Goal: Use online tool/utility: Utilize a website feature to perform a specific function

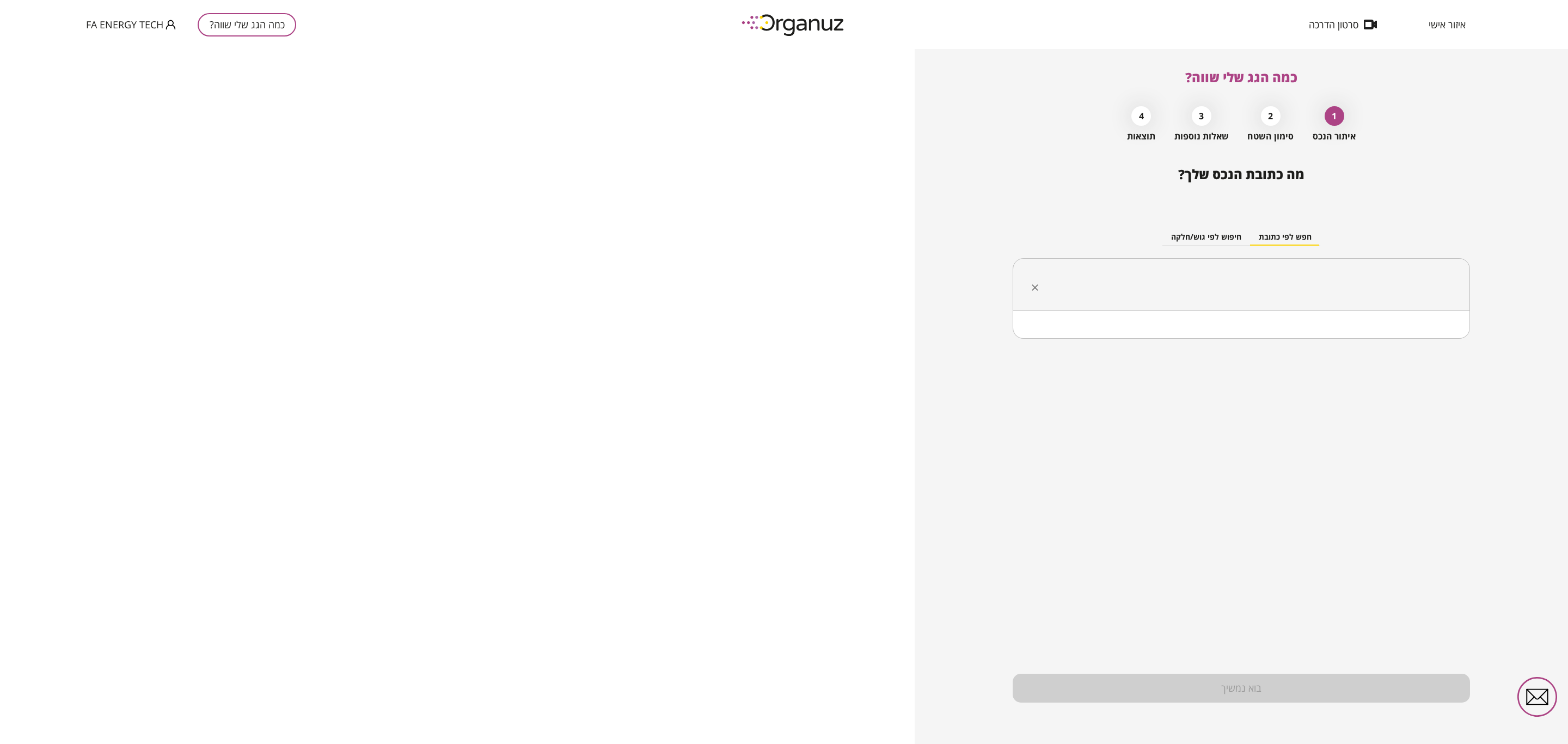
click at [1227, 283] on input "text" at bounding box center [1246, 285] width 423 height 28
paste input "**********"
click at [1250, 278] on input "**********" at bounding box center [1246, 285] width 423 height 28
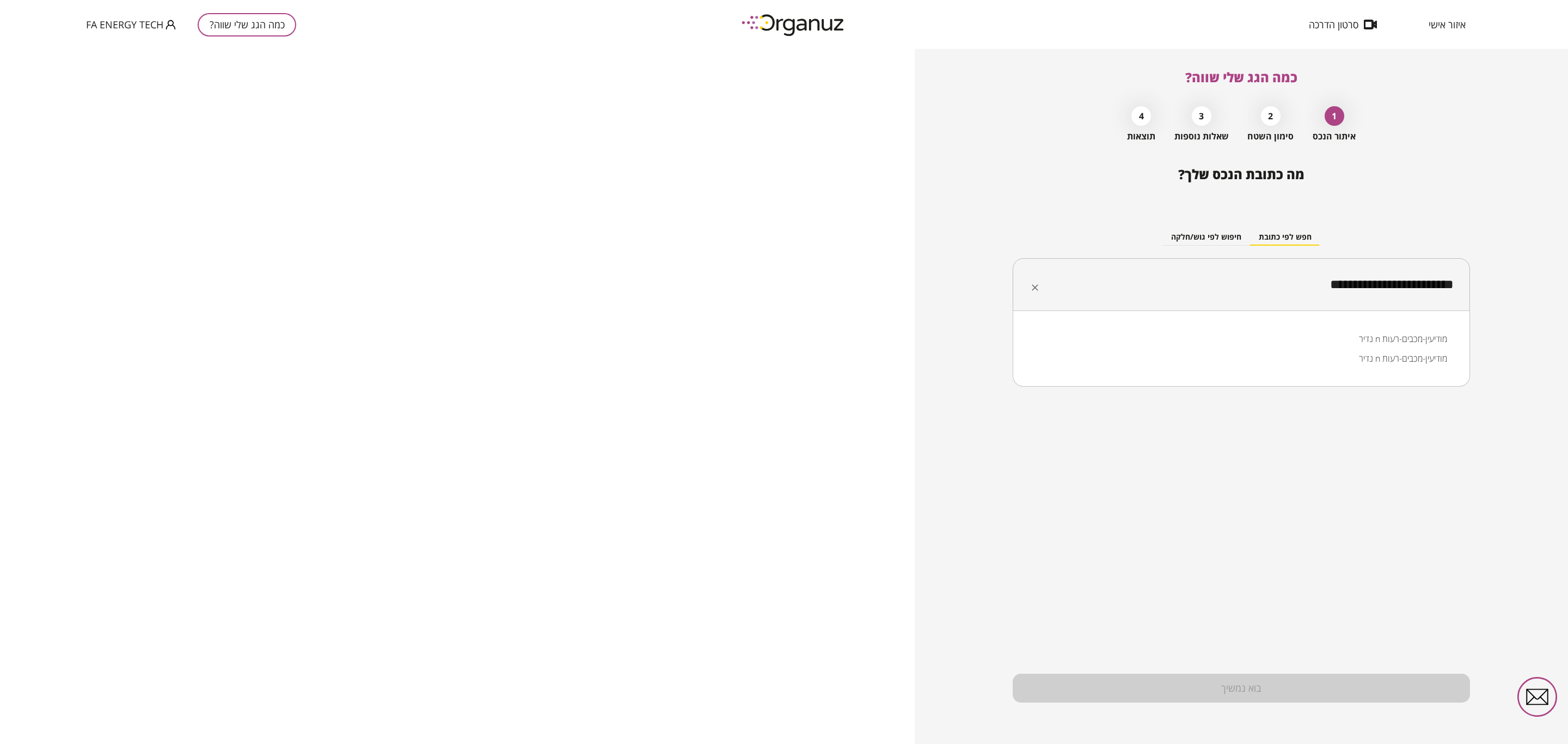
paste input "text"
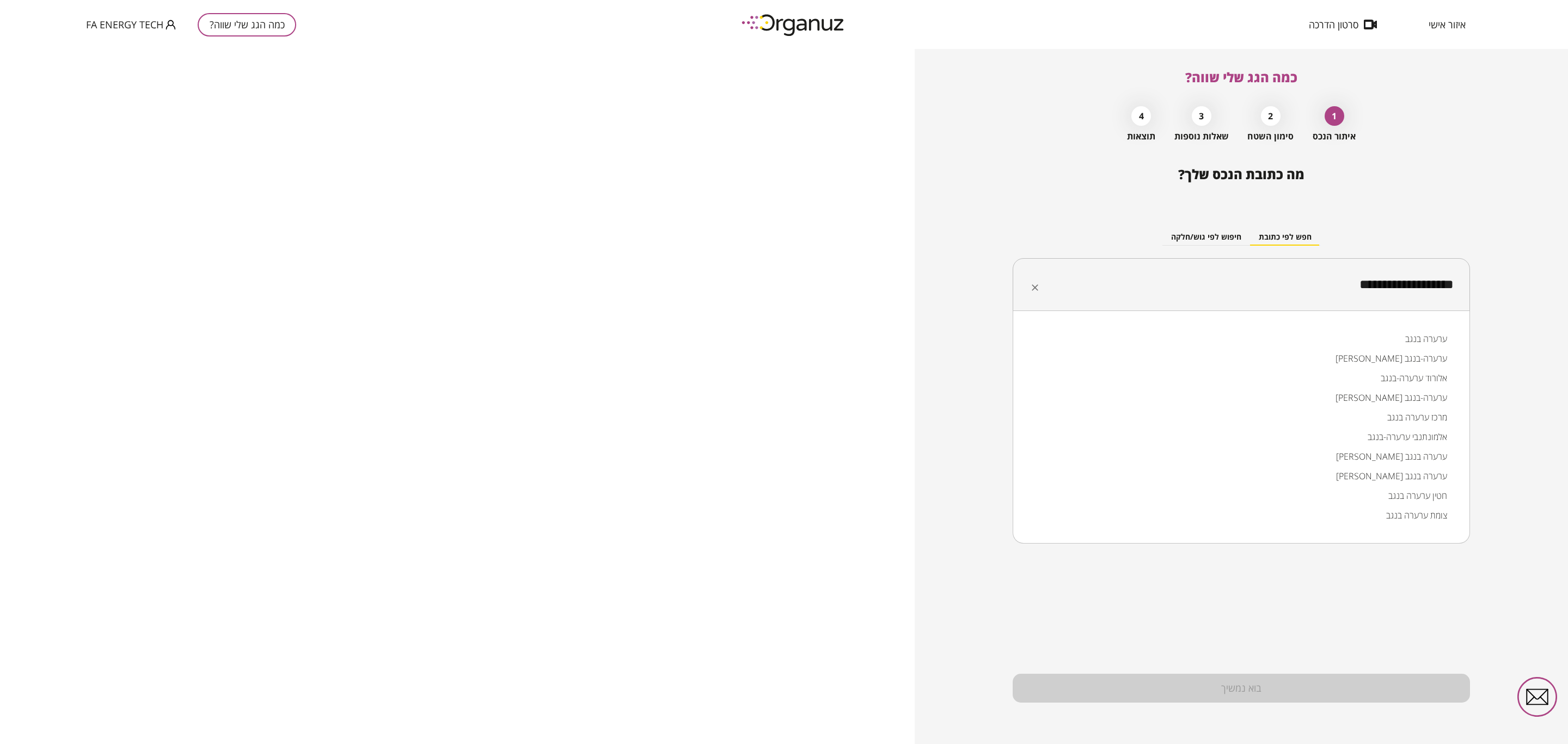
click at [1404, 337] on li "ערערה בנגב" at bounding box center [1241, 338] width 429 height 19
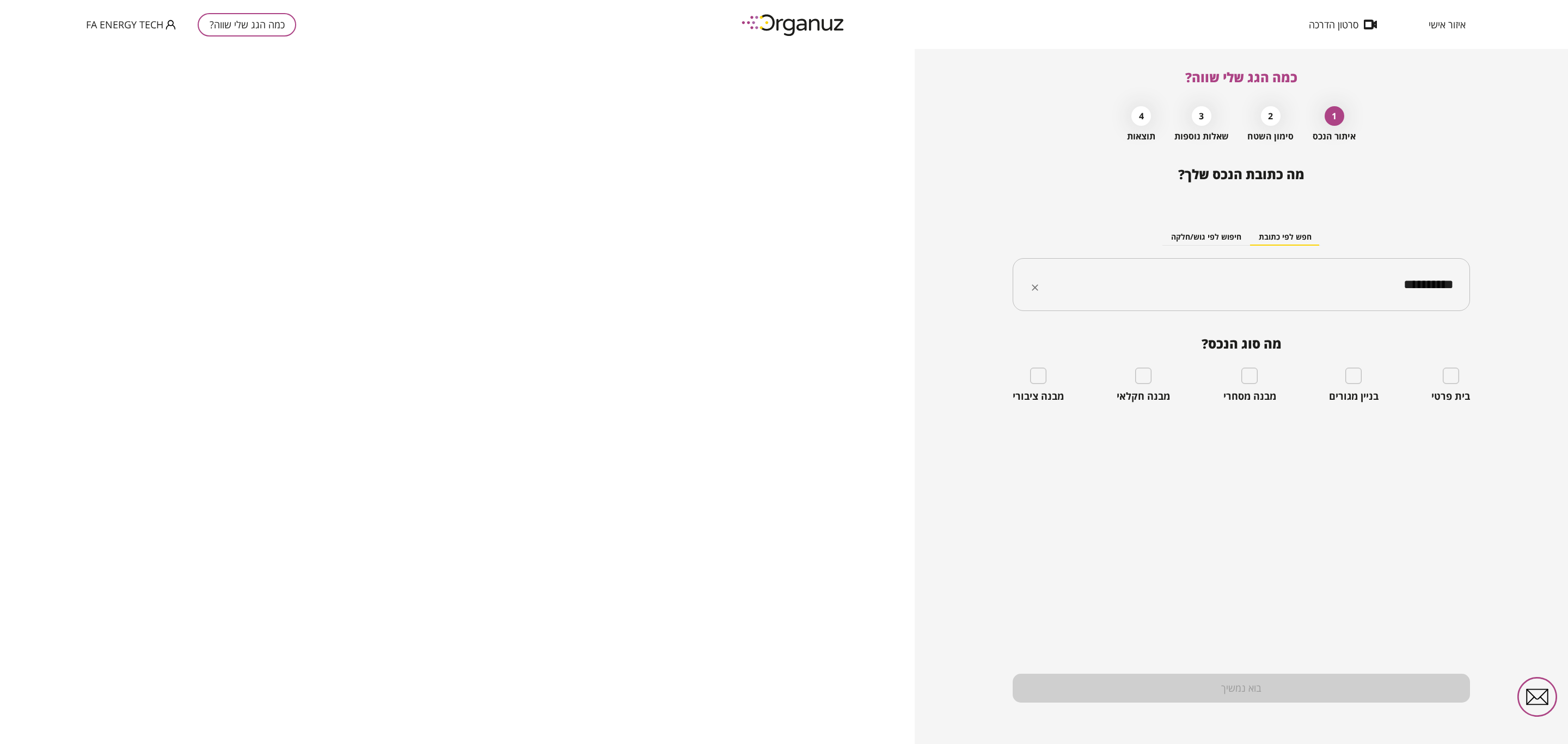
type input "**********"
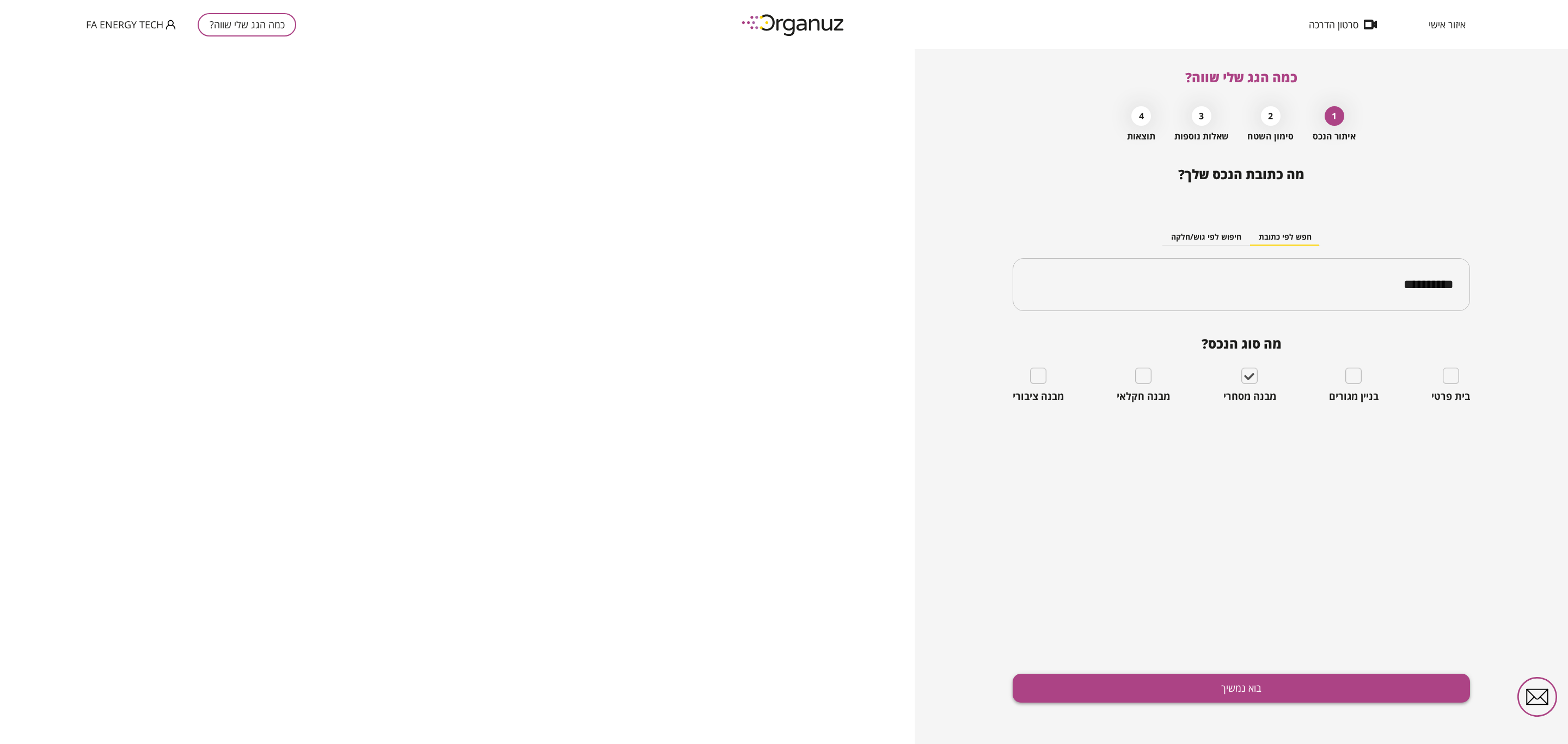
click at [1230, 689] on button "בוא נמשיך" at bounding box center [1241, 688] width 457 height 29
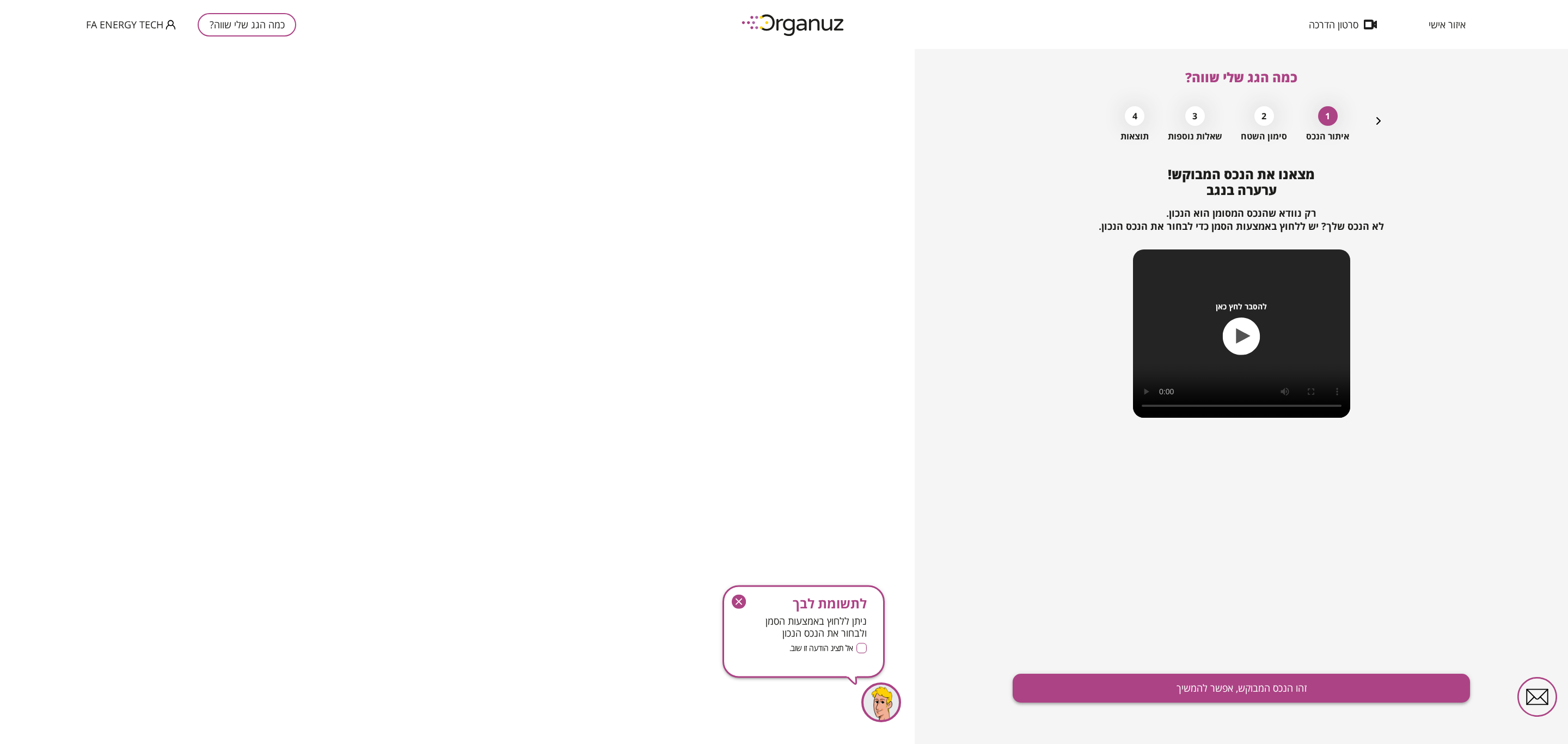
click at [1213, 679] on button "זהו הנכס המבוקש, אפשר להמשיך" at bounding box center [1241, 688] width 457 height 29
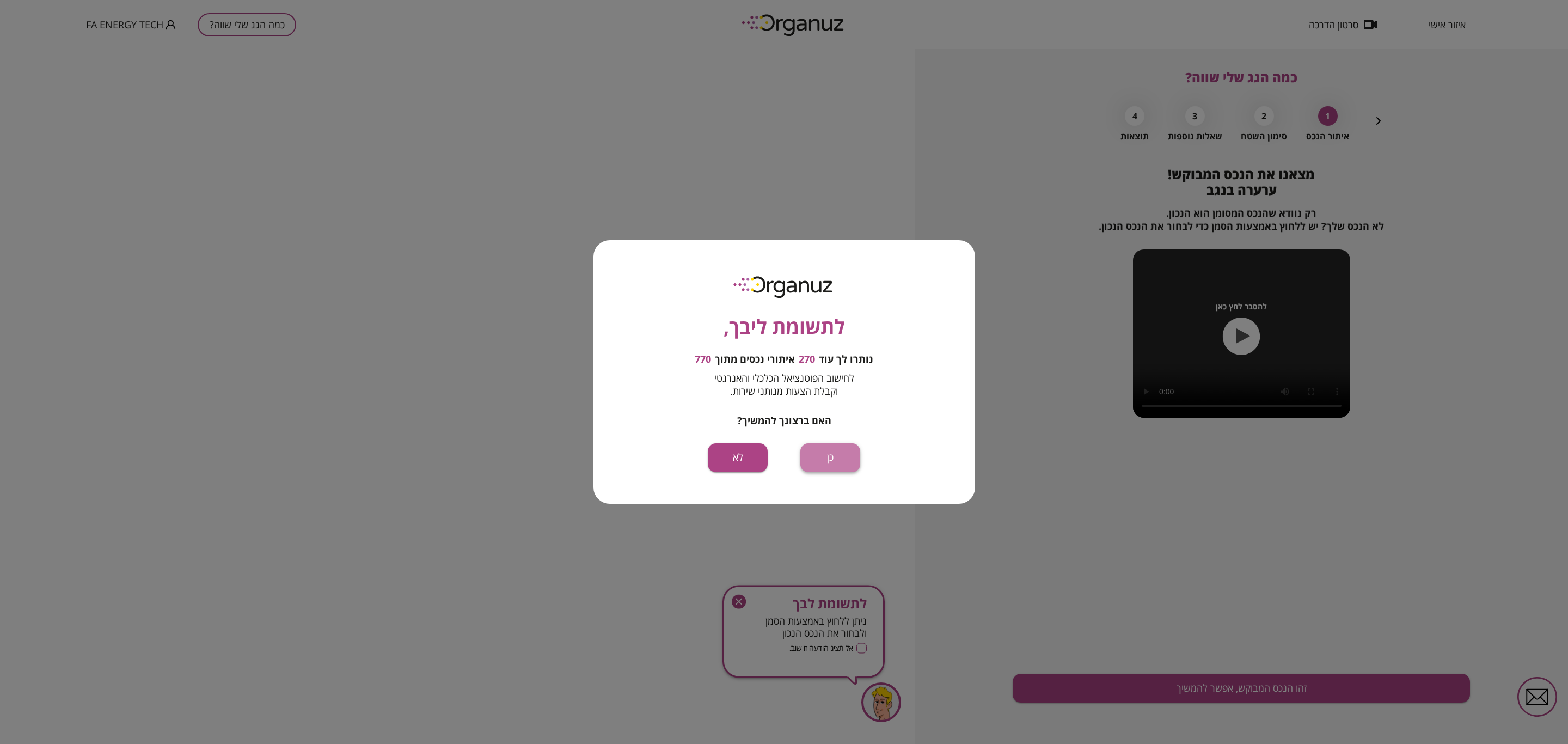
click at [820, 452] on button "כן" at bounding box center [830, 458] width 60 height 29
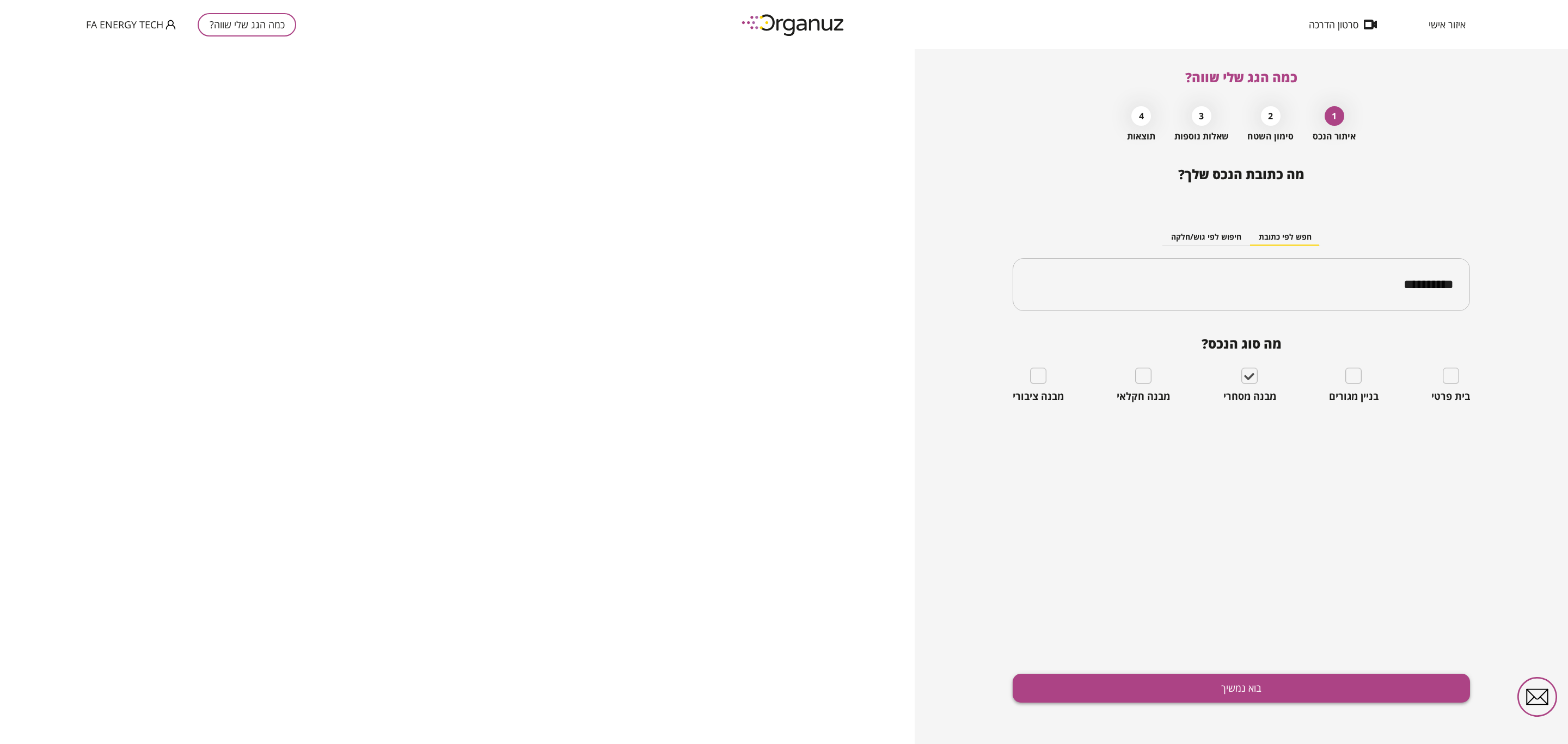
click at [1198, 700] on div "**********" at bounding box center [1241, 455] width 457 height 577
click at [1199, 700] on button "בוא נמשיך" at bounding box center [1241, 688] width 457 height 29
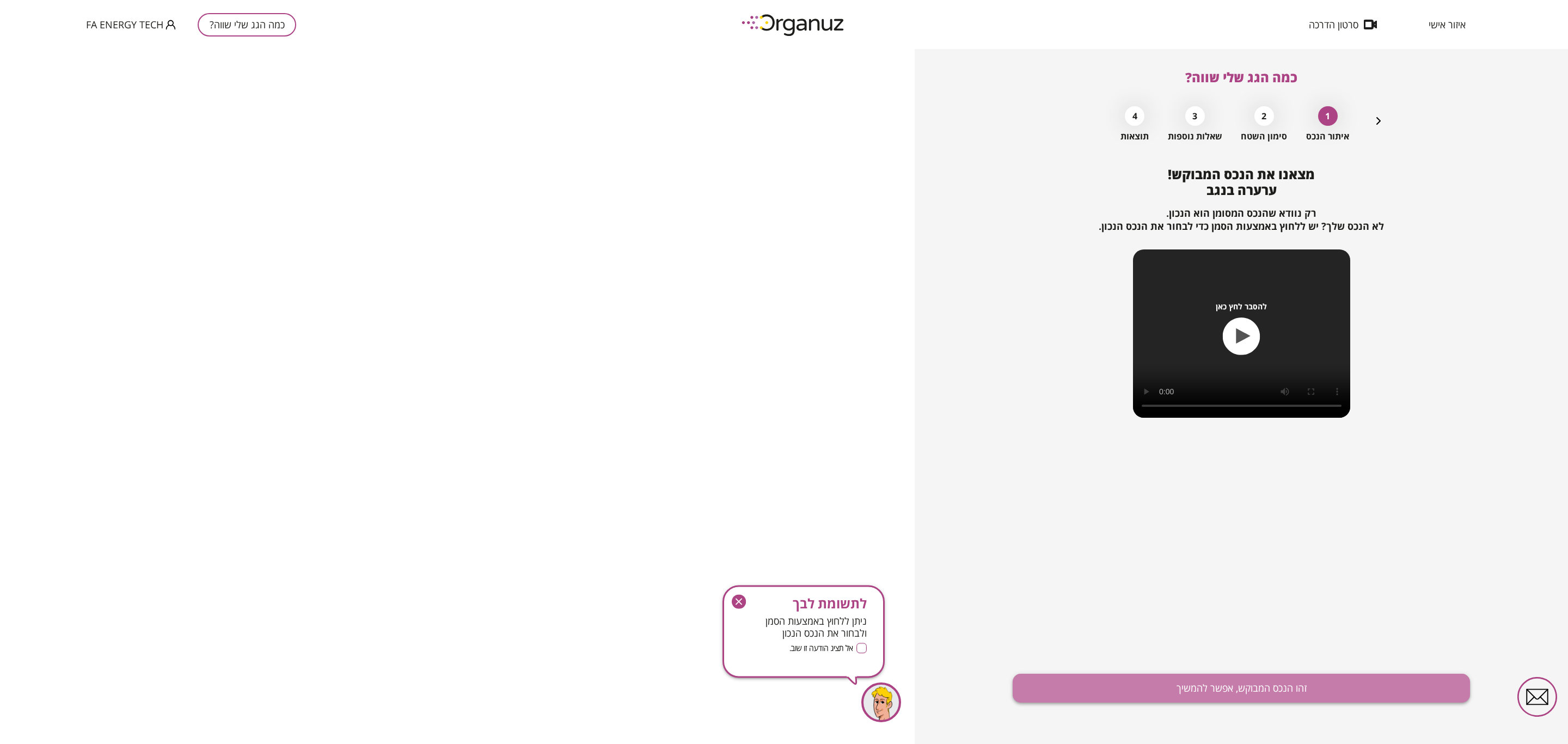
click at [1184, 691] on button "זהו הנכס המבוקש, אפשר להמשיך" at bounding box center [1241, 688] width 457 height 29
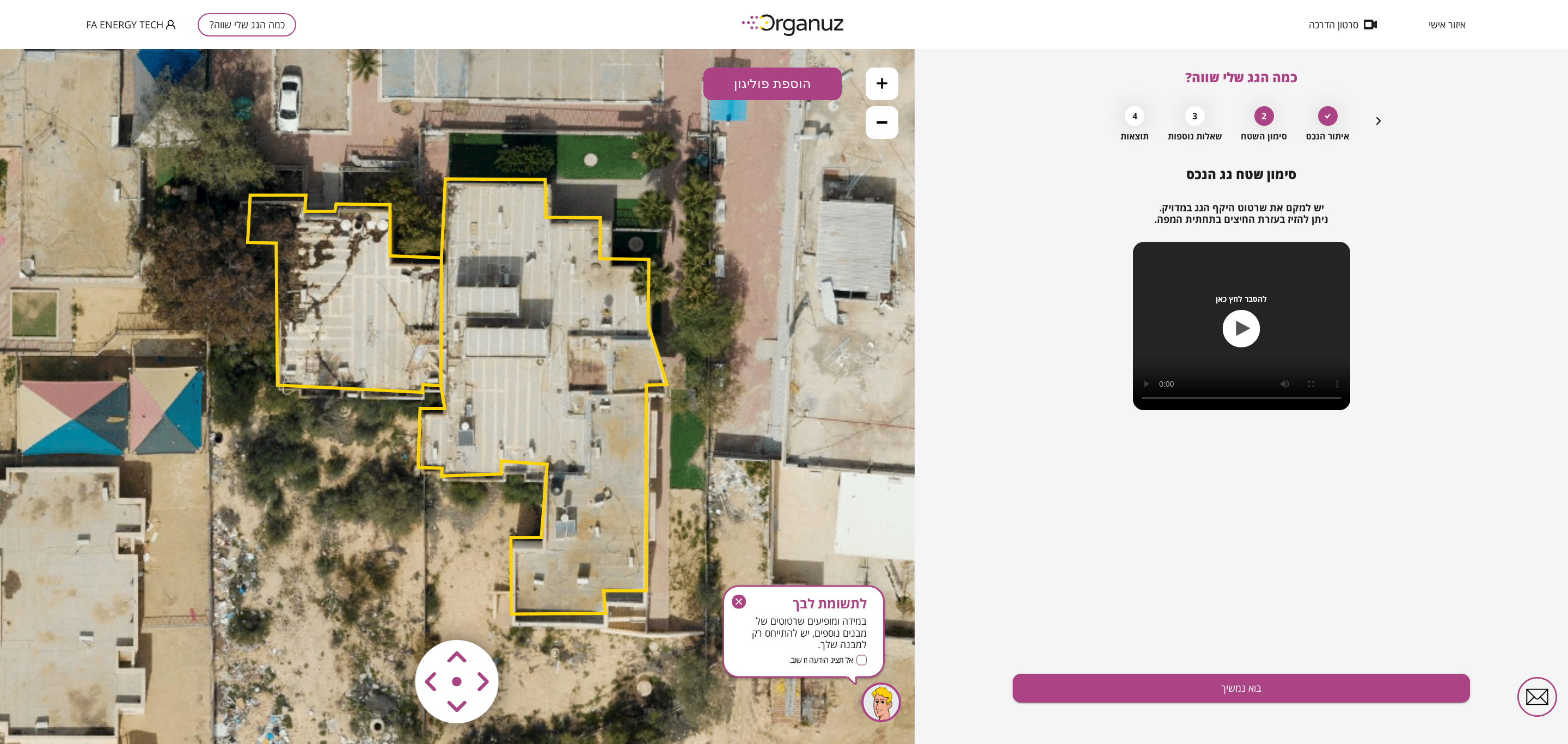
click at [734, 600] on icon "button" at bounding box center [738, 601] width 14 height 14
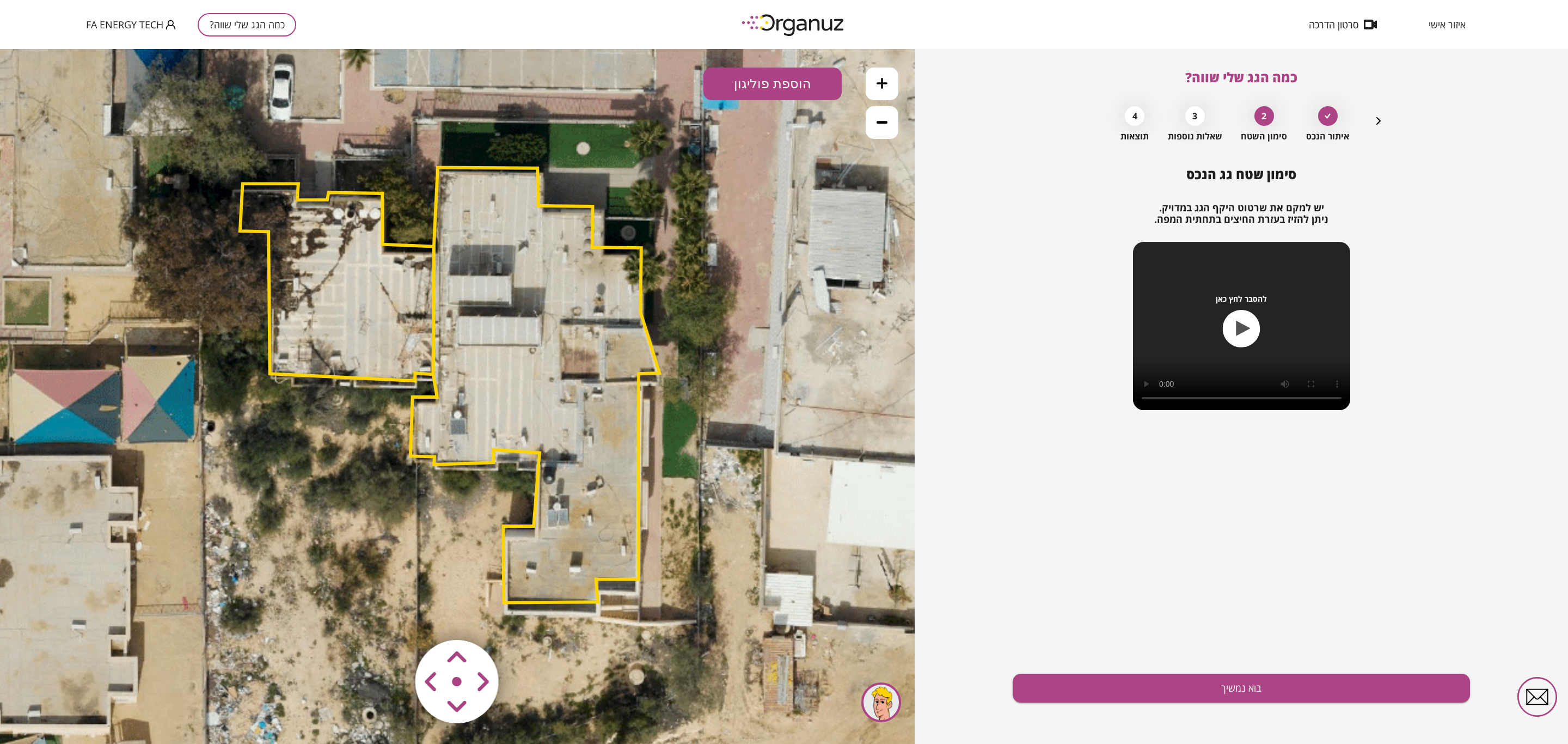
drag, startPoint x: 513, startPoint y: 425, endPoint x: 505, endPoint y: 413, distance: 14.4
click at [505, 413] on polygon at bounding box center [535, 385] width 248 height 436
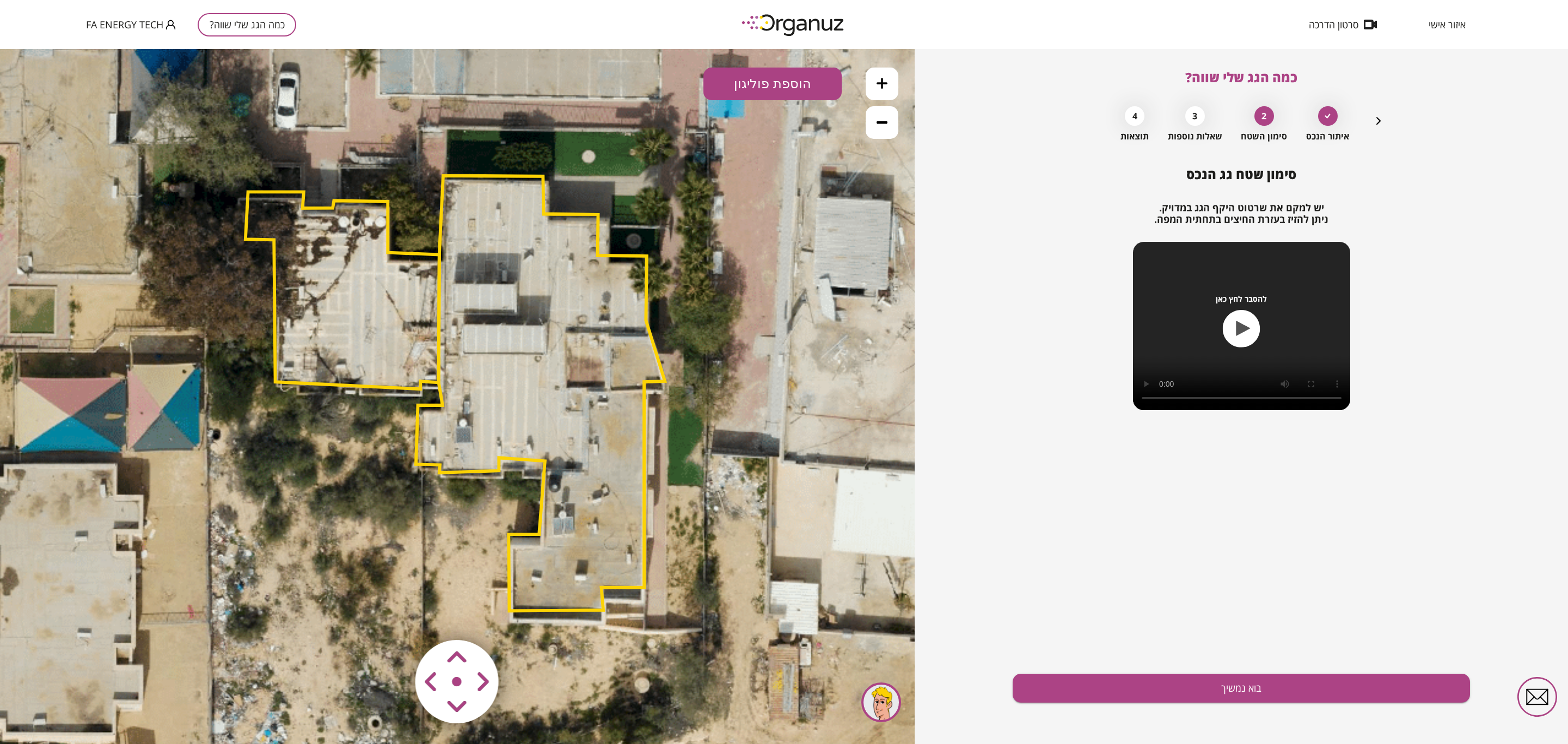
drag, startPoint x: 503, startPoint y: 449, endPoint x: 510, endPoint y: 458, distance: 11.4
click at [510, 458] on polygon at bounding box center [540, 393] width 248 height 436
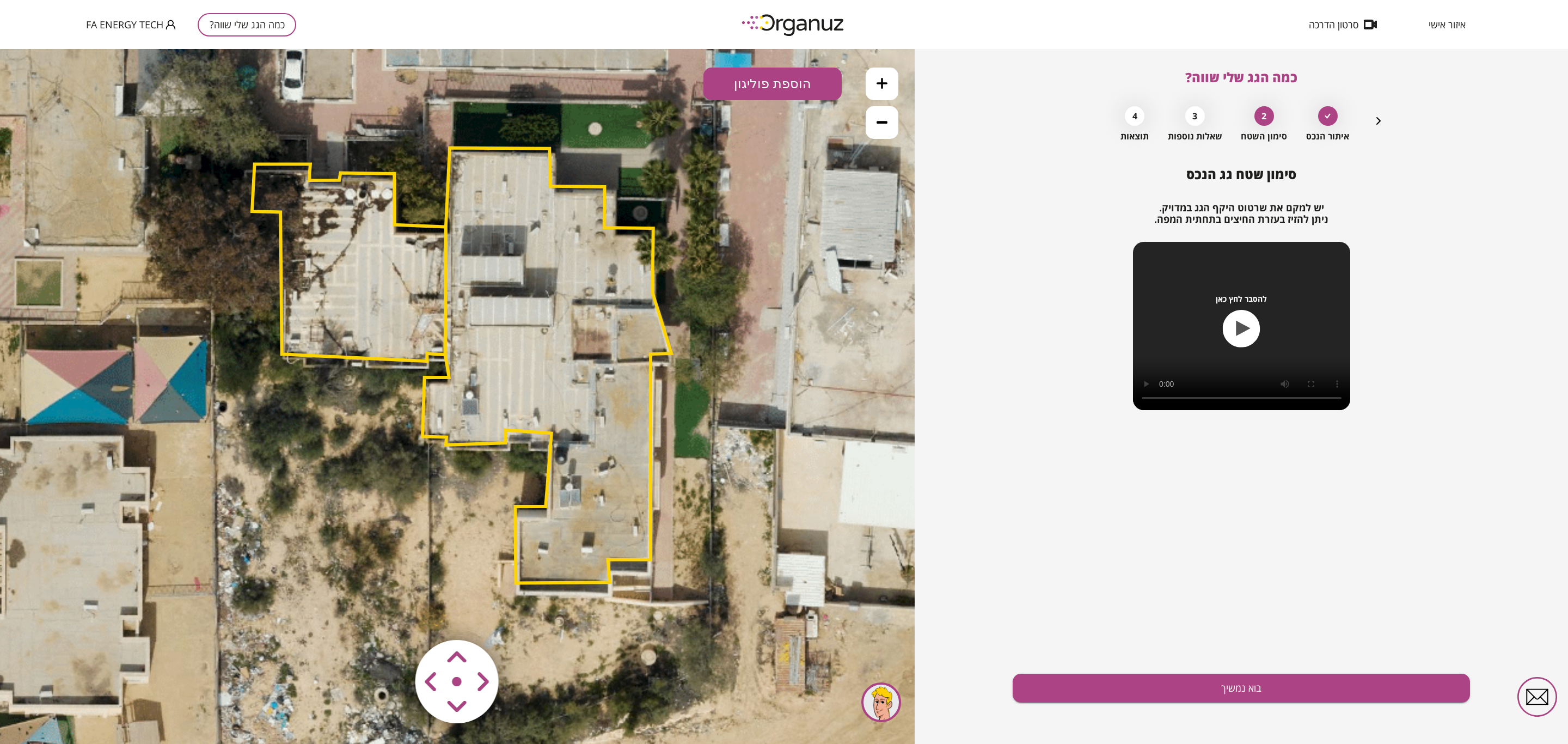
drag, startPoint x: 510, startPoint y: 459, endPoint x: 516, endPoint y: 432, distance: 27.7
click at [516, 432] on polygon at bounding box center [547, 366] width 248 height 436
click at [393, 617] on area at bounding box center [393, 617] width 0 height 0
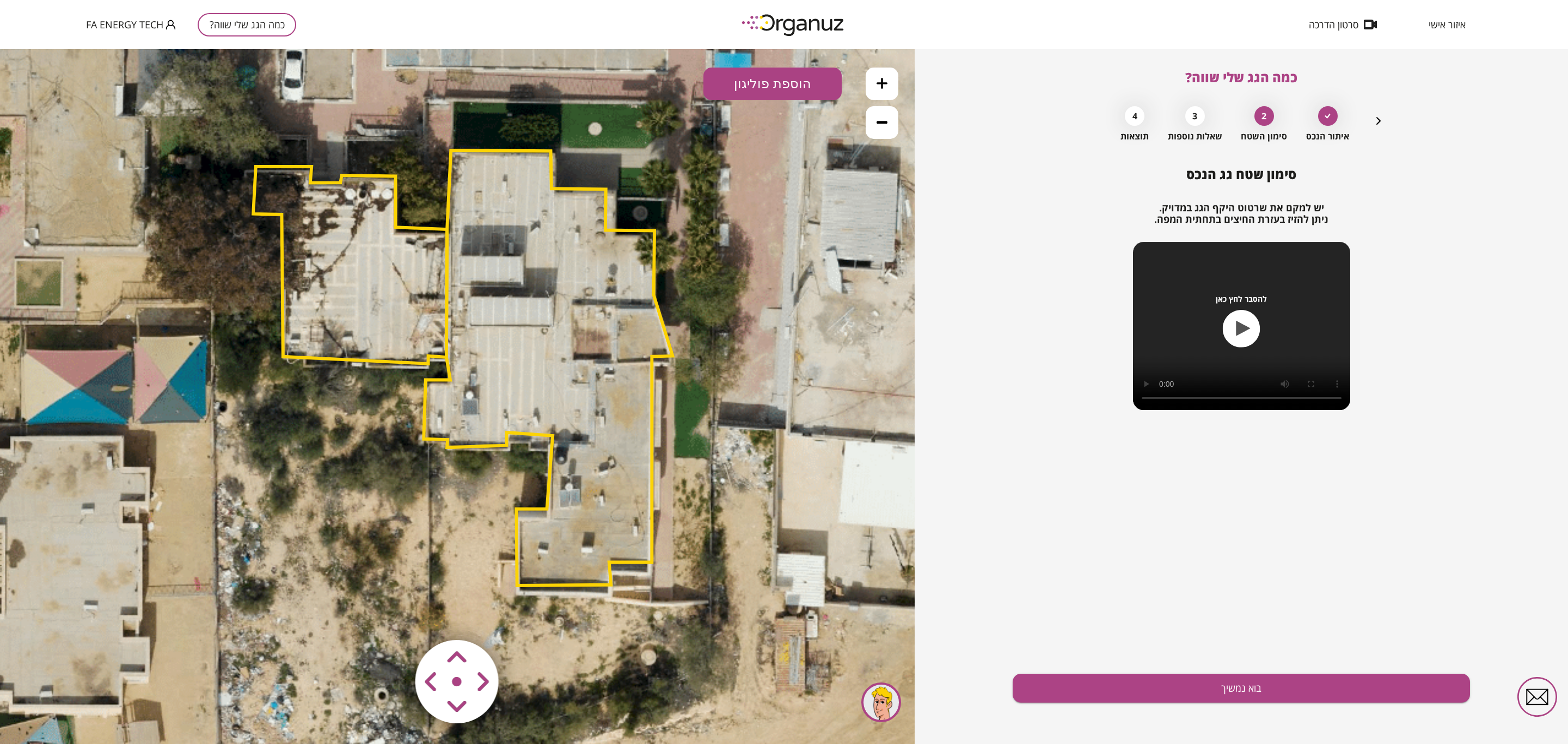
click at [393, 617] on area at bounding box center [393, 617] width 0 height 0
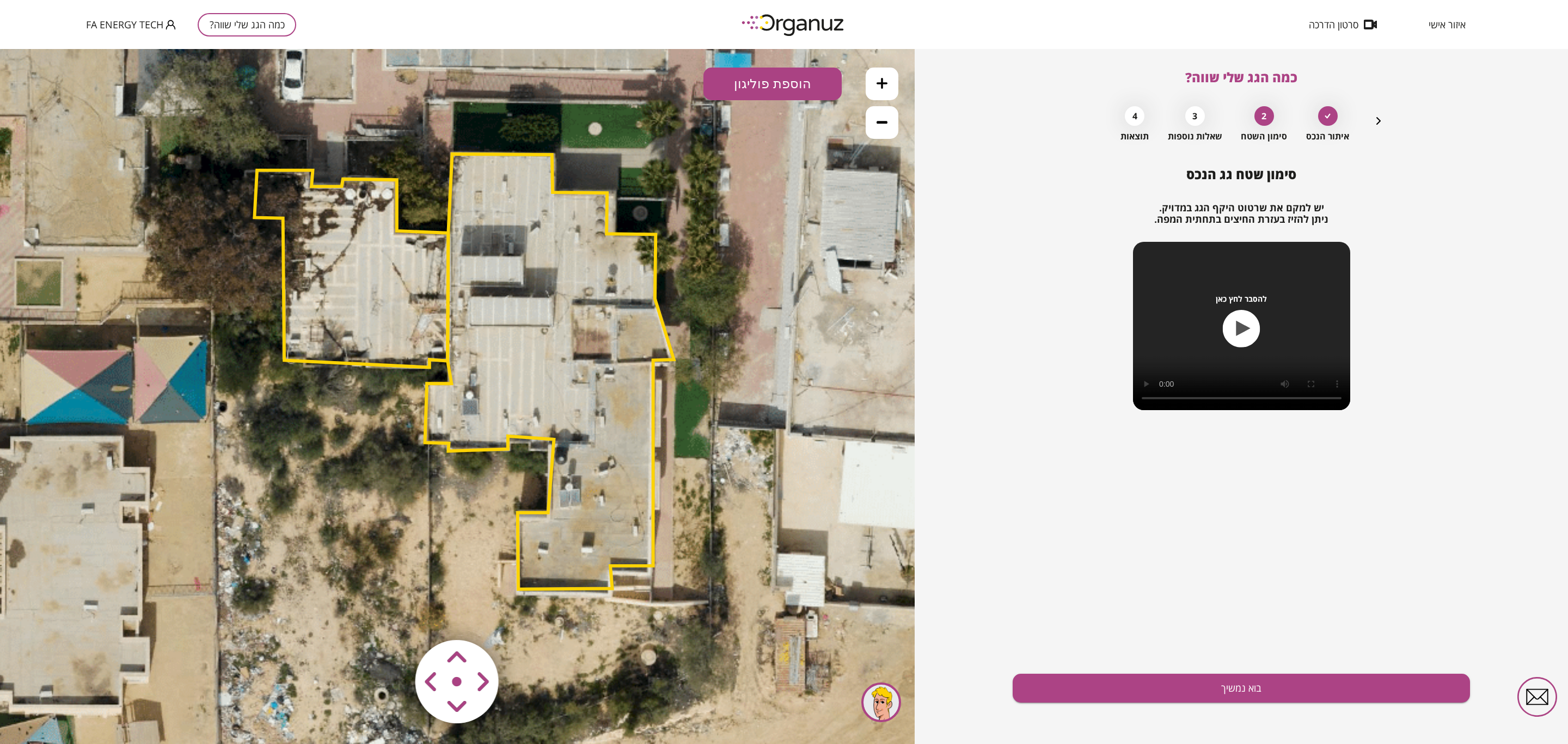
click at [548, 365] on polygon at bounding box center [549, 371] width 248 height 436
click at [370, 295] on polygon at bounding box center [351, 269] width 194 height 197
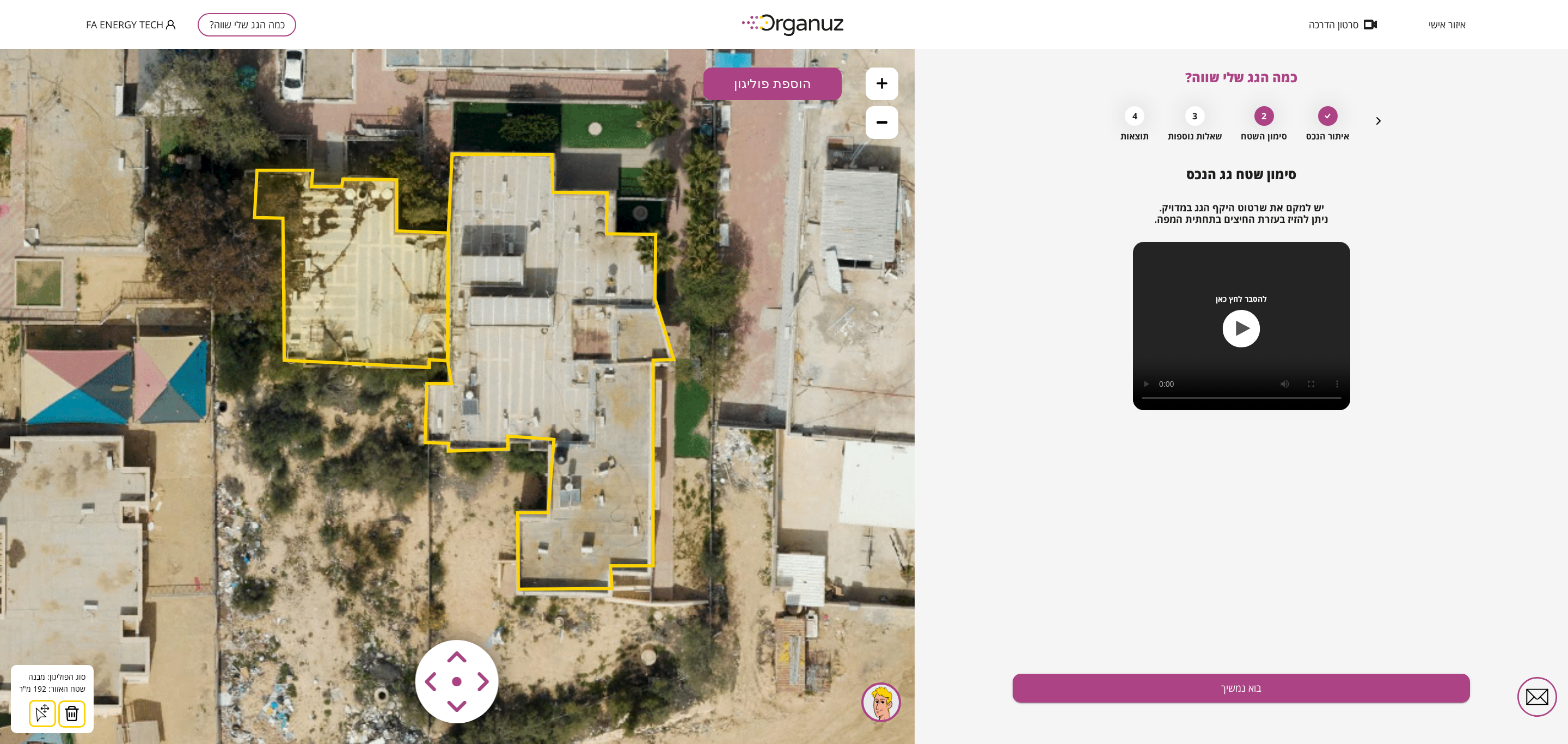
click at [503, 308] on polygon at bounding box center [549, 371] width 248 height 436
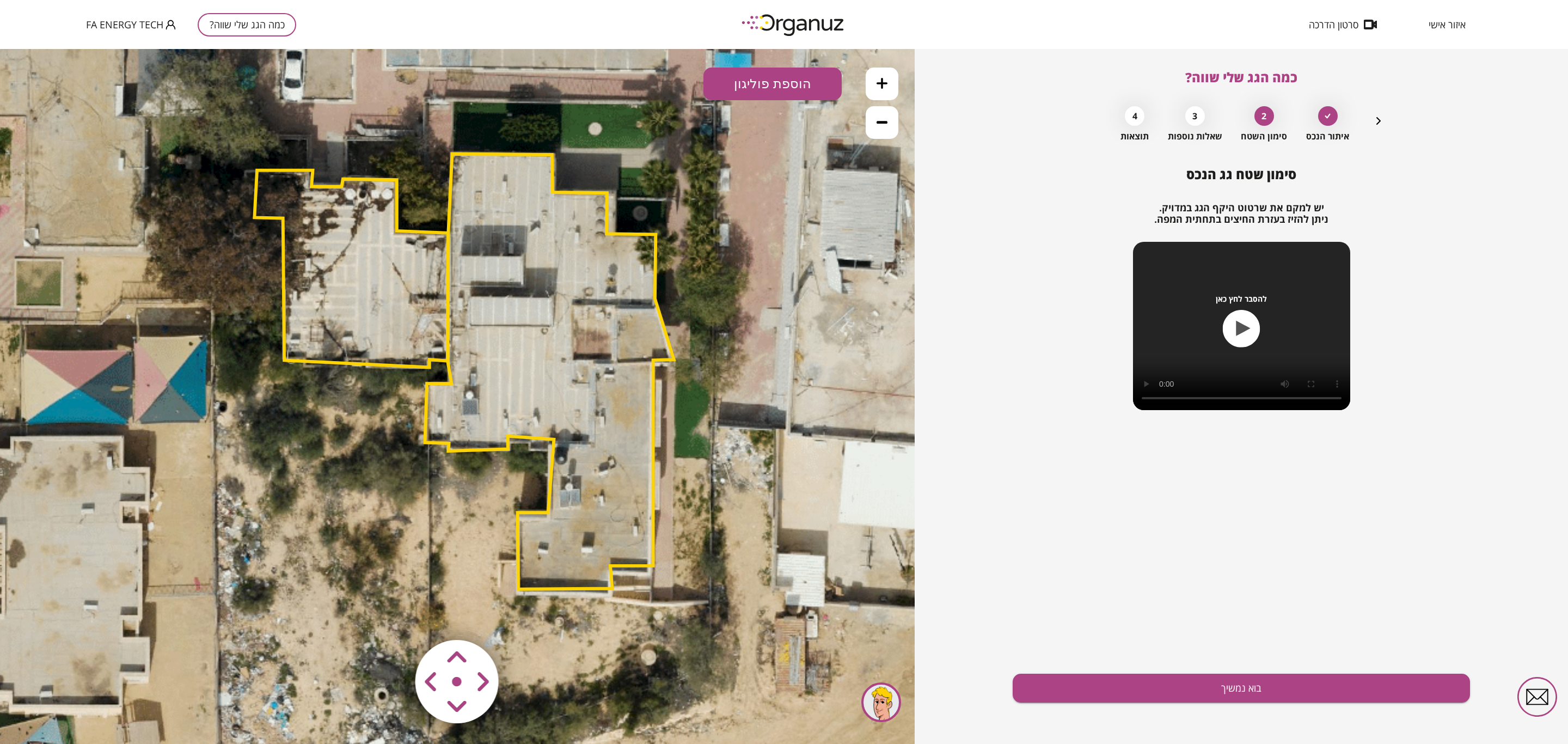
click at [392, 297] on polygon at bounding box center [351, 269] width 194 height 197
